Goal: Task Accomplishment & Management: Manage account settings

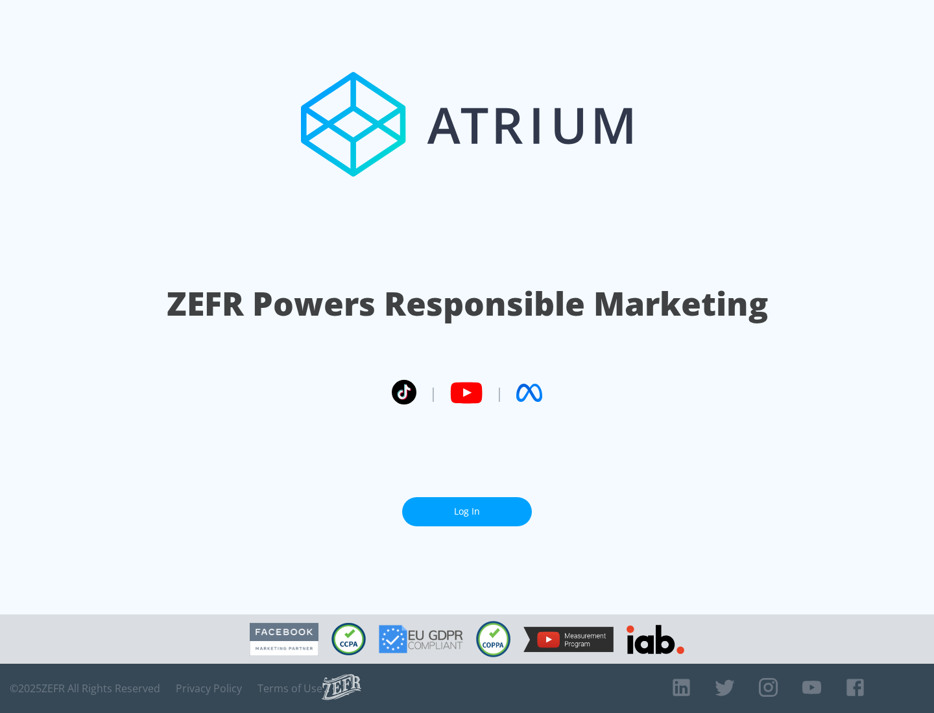
click at [467, 512] on link "Log In" at bounding box center [467, 512] width 130 height 29
